Goal: Find contact information: Find contact information

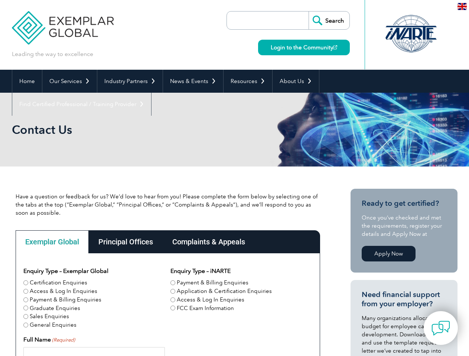
click at [69, 81] on link "Our Services" at bounding box center [69, 81] width 55 height 23
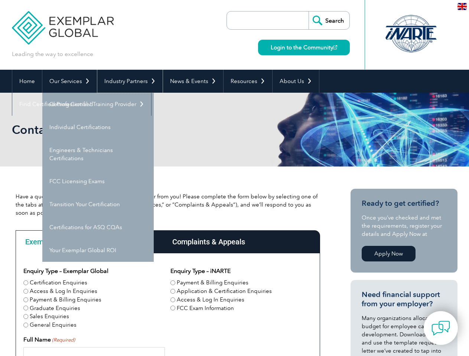
click at [128, 81] on link "Industry Partners" at bounding box center [129, 81] width 65 height 23
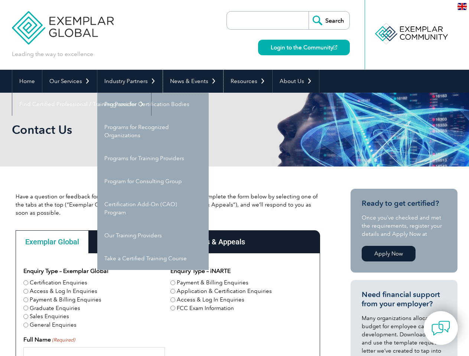
click at [191, 81] on link "News & Events" at bounding box center [193, 81] width 60 height 23
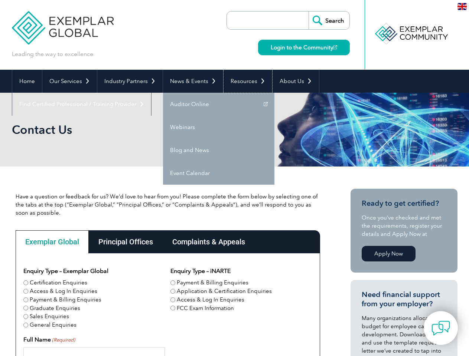
click at [245, 81] on link "Resources" at bounding box center [247, 81] width 49 height 23
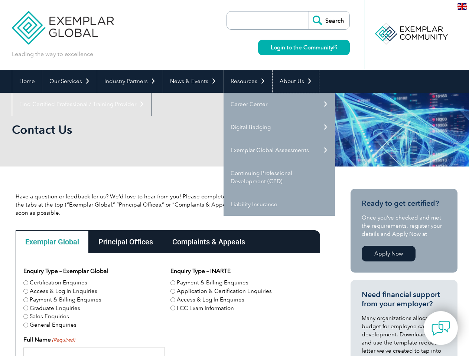
click at [292, 81] on link "About Us" at bounding box center [295, 81] width 46 height 23
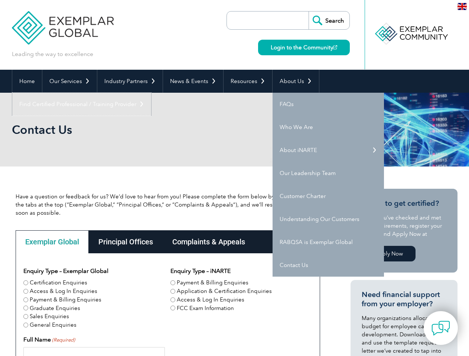
click at [151, 93] on link "Find Certified Professional / Training Provider" at bounding box center [81, 104] width 139 height 23
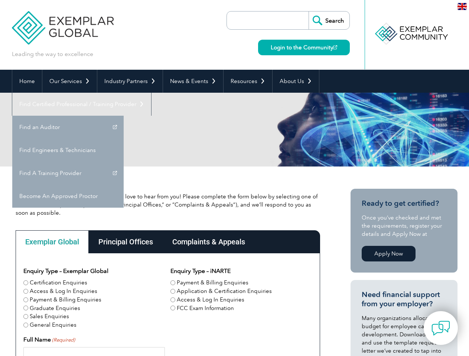
click at [52, 242] on div "Exemplar Global" at bounding box center [52, 241] width 73 height 23
click at [125, 242] on div "Principal Offices" at bounding box center [126, 241] width 74 height 23
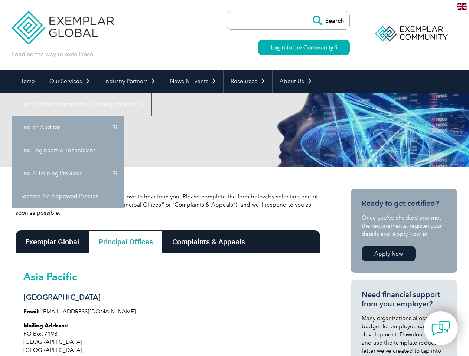
click at [208, 242] on div "Complaints & Appeals" at bounding box center [209, 241] width 92 height 23
